Goal: Entertainment & Leisure: Consume media (video, audio)

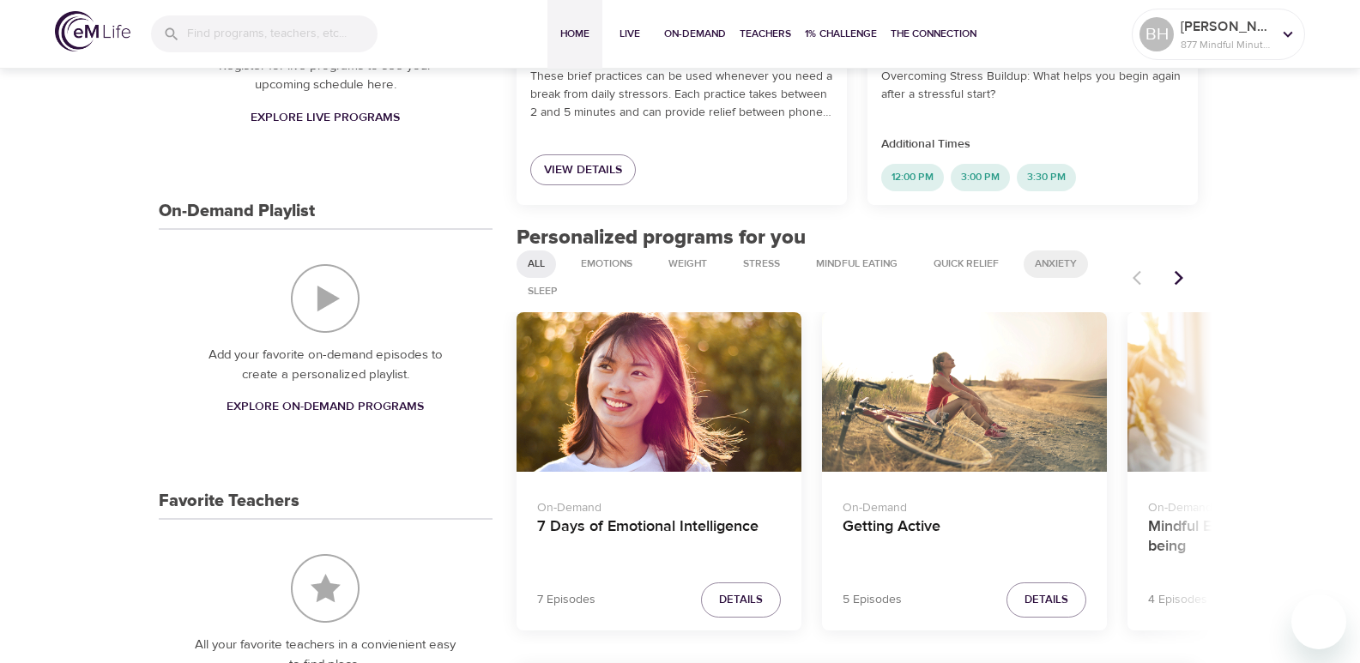
scroll to position [601, 0]
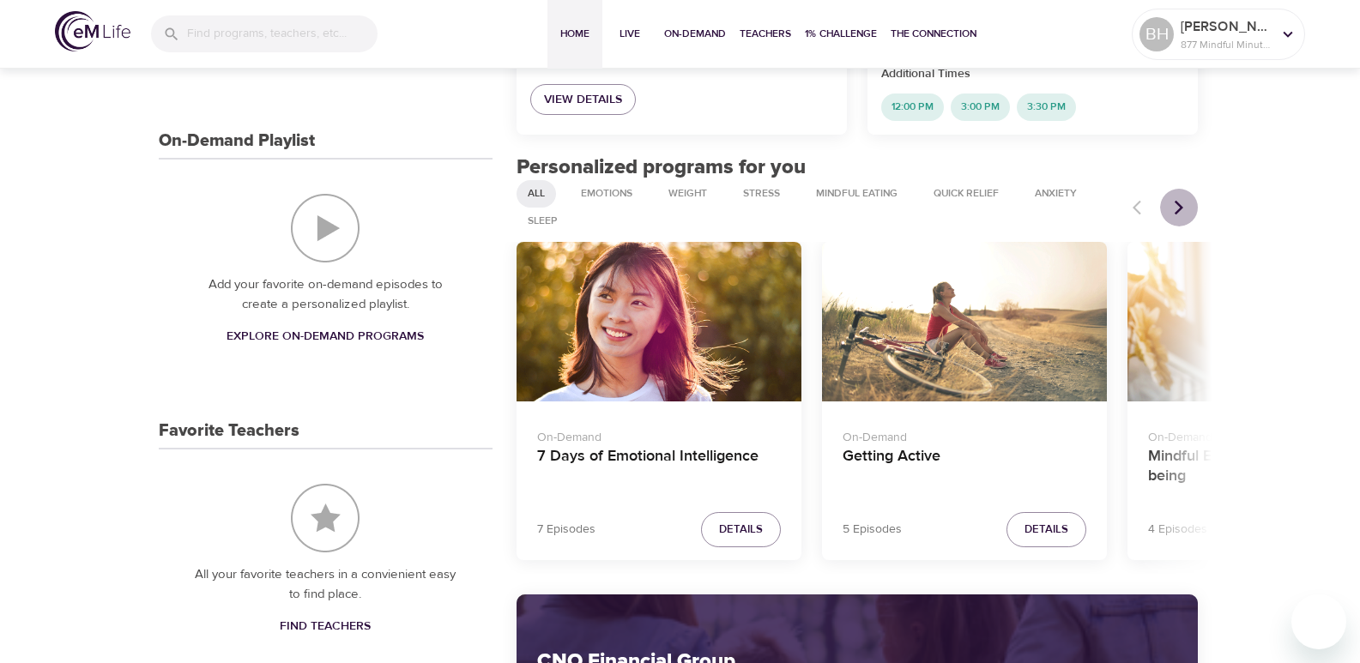
click at [1187, 215] on icon "Next items" at bounding box center [1178, 207] width 17 height 17
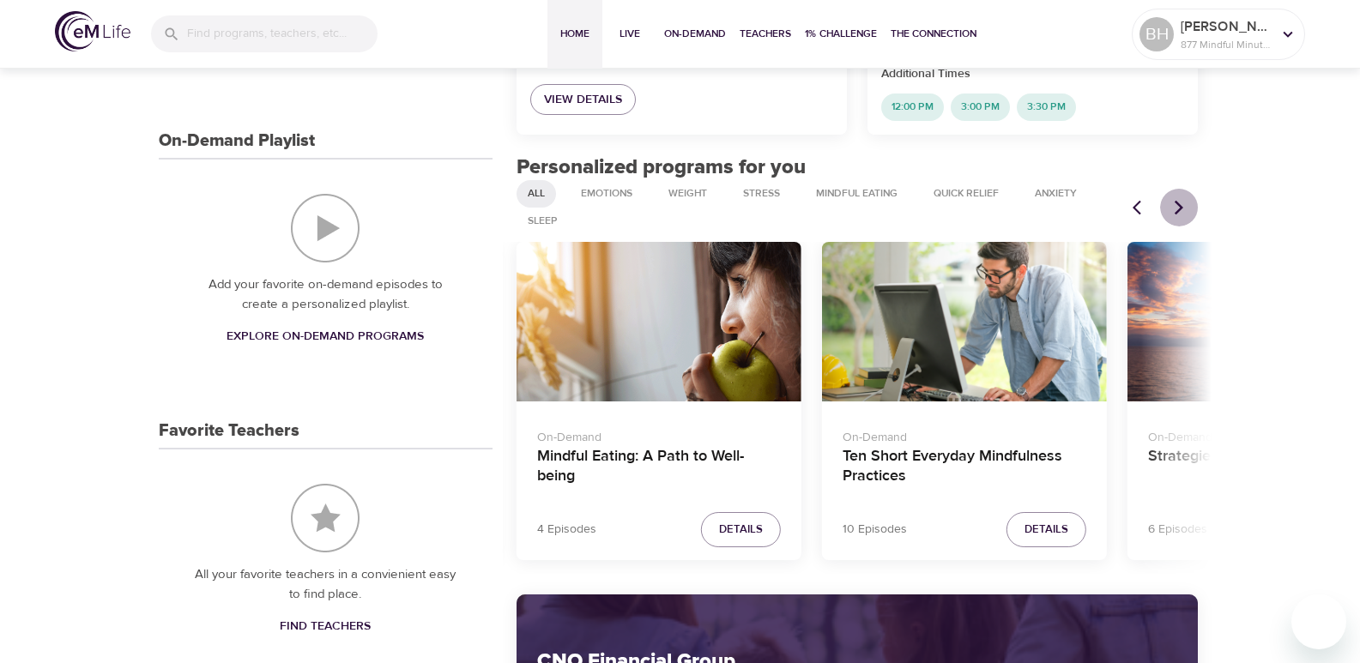
click at [1188, 215] on icon "Next items" at bounding box center [1178, 207] width 17 height 17
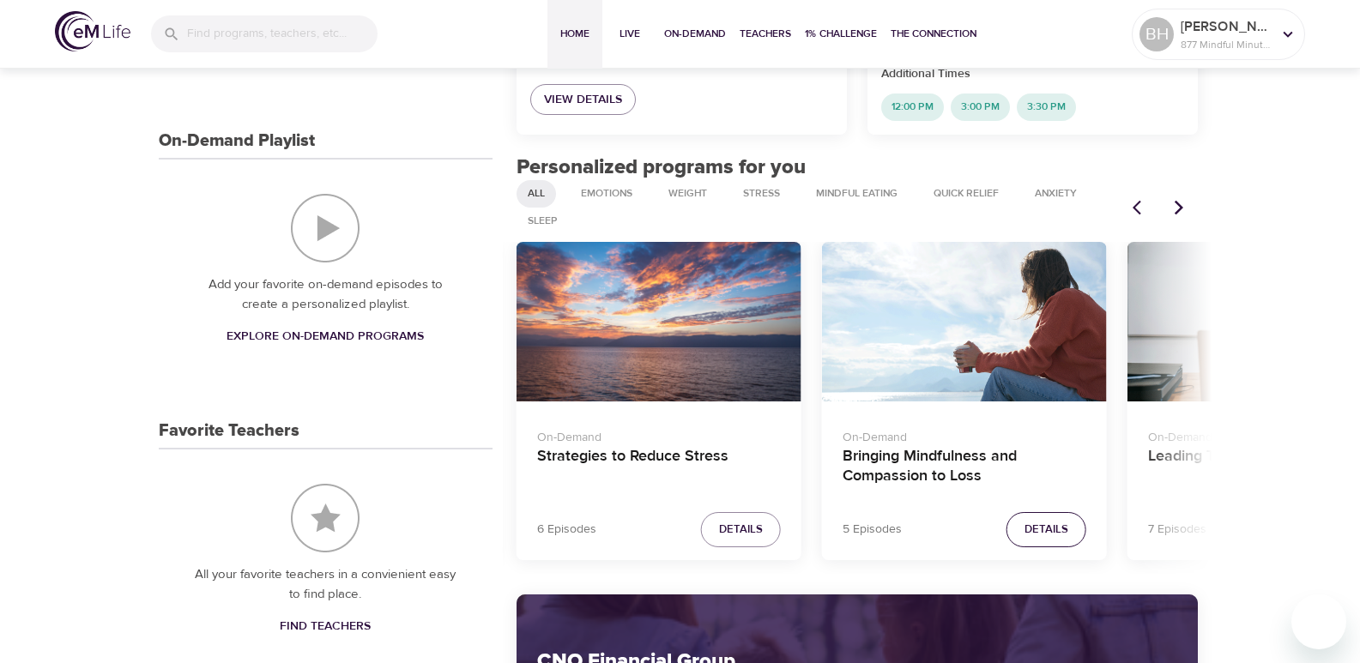
click at [1027, 523] on span "Details" at bounding box center [1047, 530] width 44 height 20
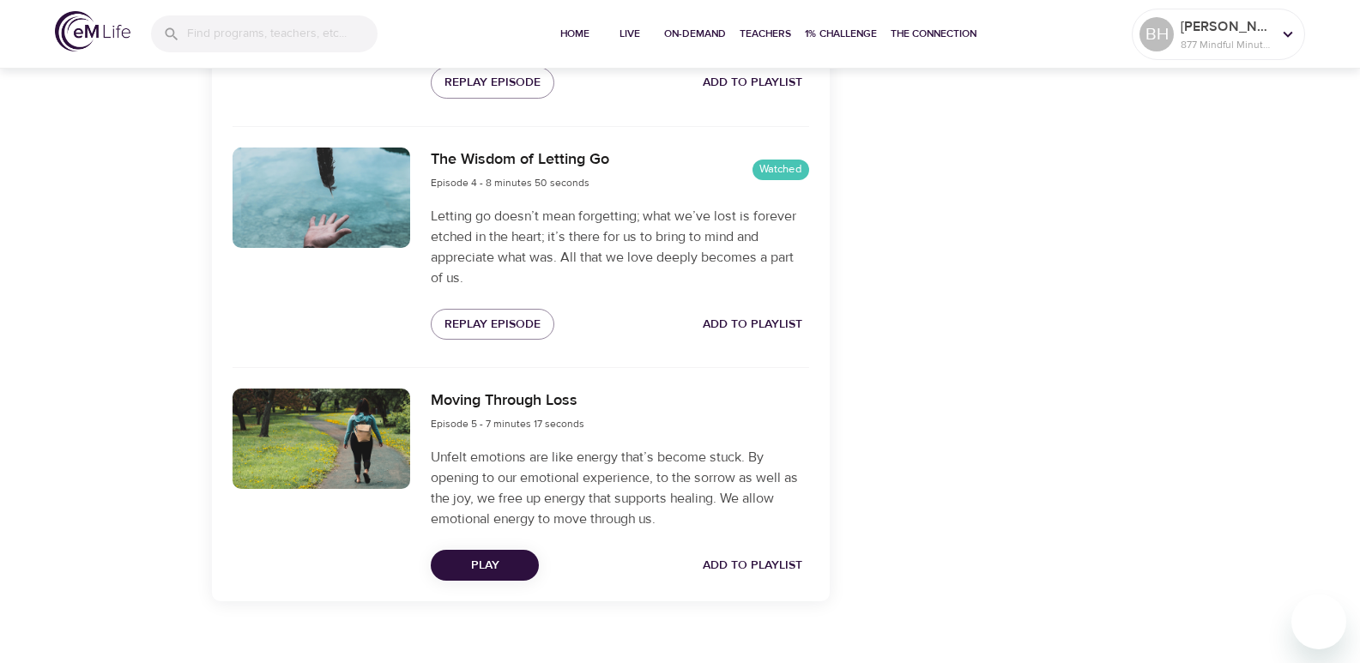
scroll to position [1319, 0]
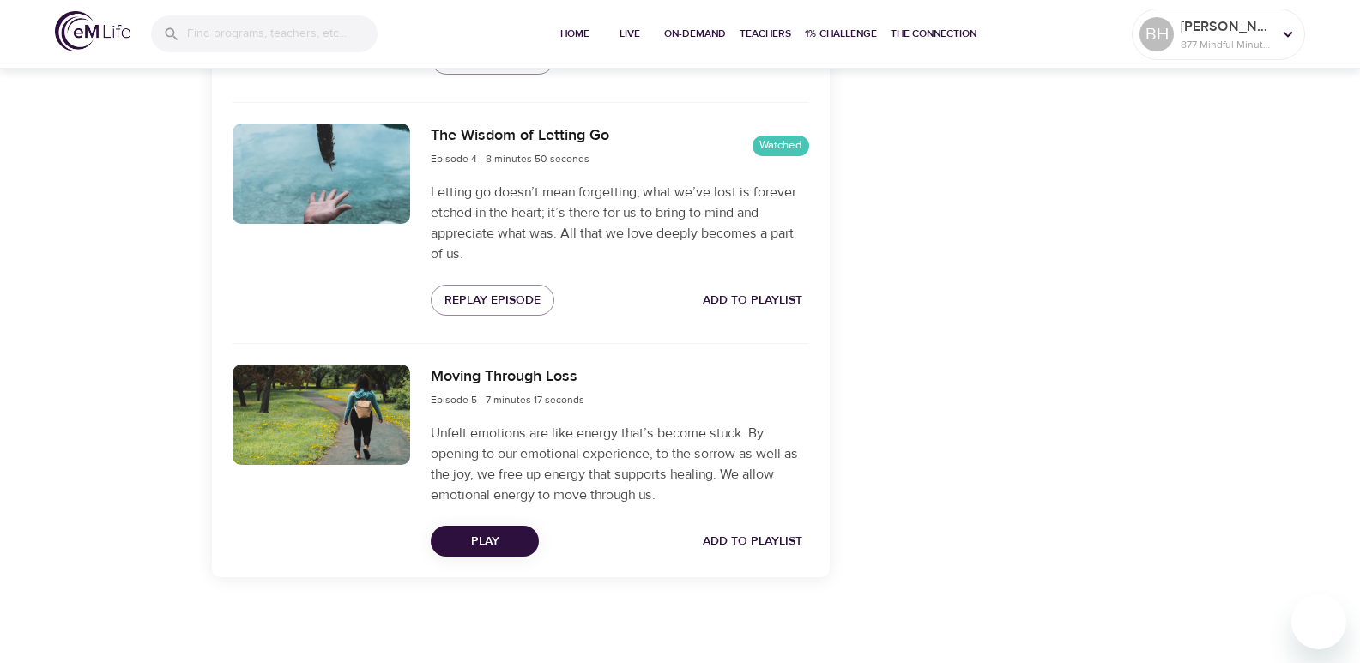
click at [520, 546] on span "Play" at bounding box center [485, 541] width 81 height 21
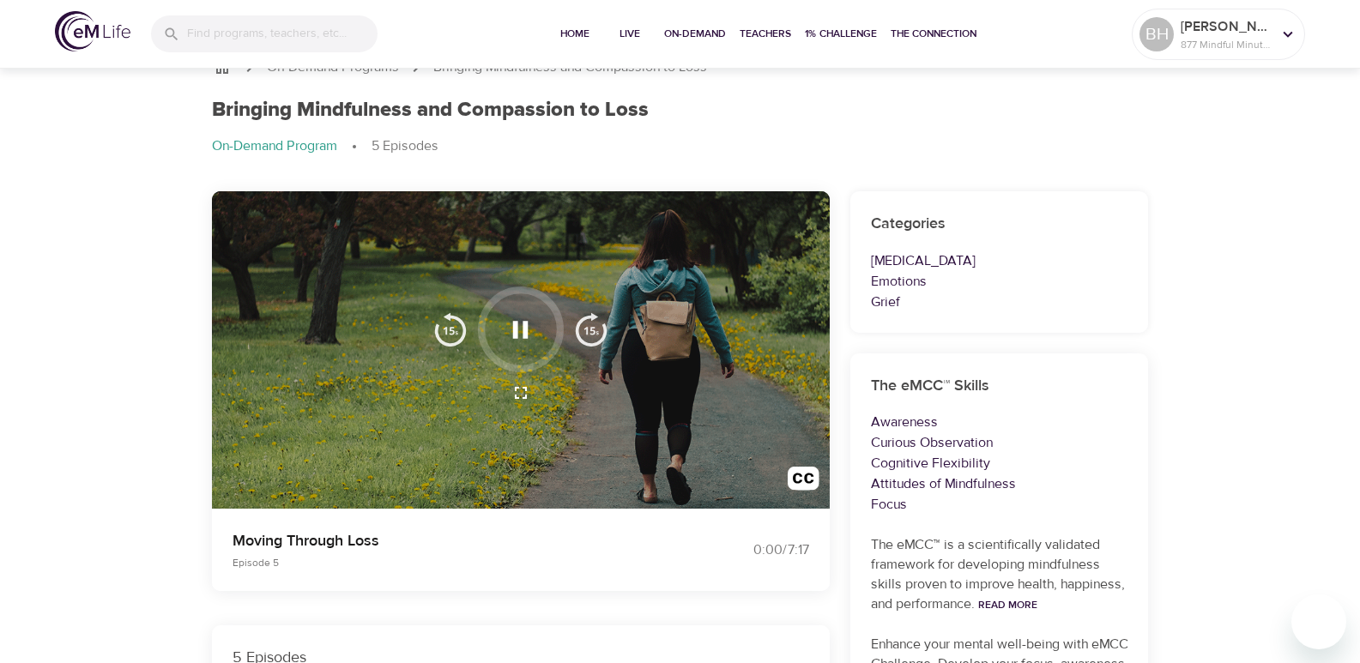
scroll to position [0, 0]
